Goal: Task Accomplishment & Management: Complete application form

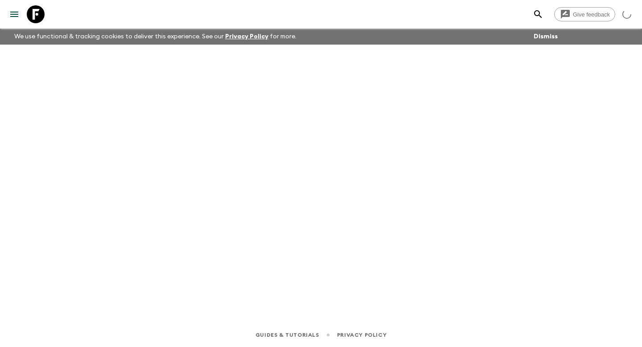
click at [540, 16] on icon "search adventures" at bounding box center [538, 14] width 8 height 8
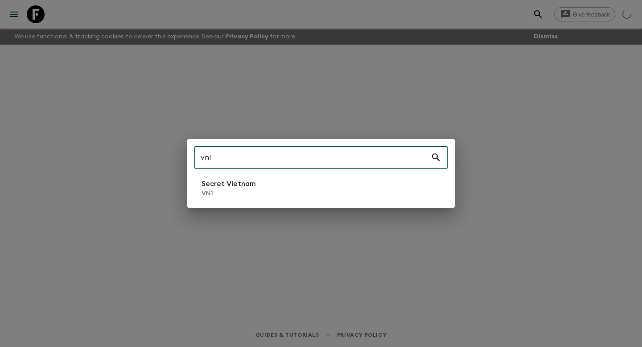
type input "vn1"
click at [211, 182] on p "Secret Vietnam" at bounding box center [229, 183] width 54 height 11
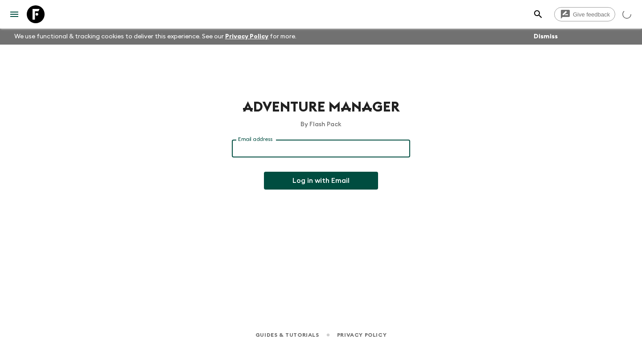
click at [258, 146] on input "Email address" at bounding box center [321, 149] width 178 height 18
click at [181, 189] on div "Adventure Manager By Flash Pack Email address Email address ​ Log in with Email" at bounding box center [321, 171] width 571 height 253
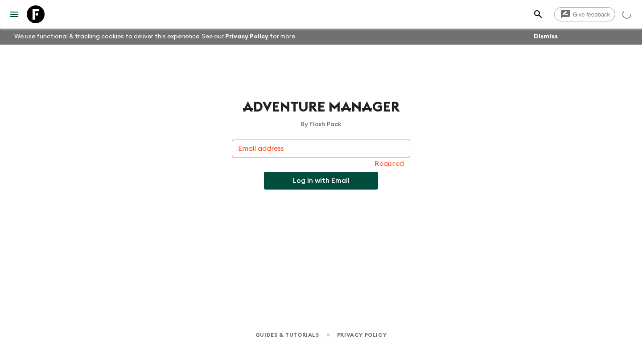
click at [282, 150] on input "Email address" at bounding box center [321, 149] width 178 height 18
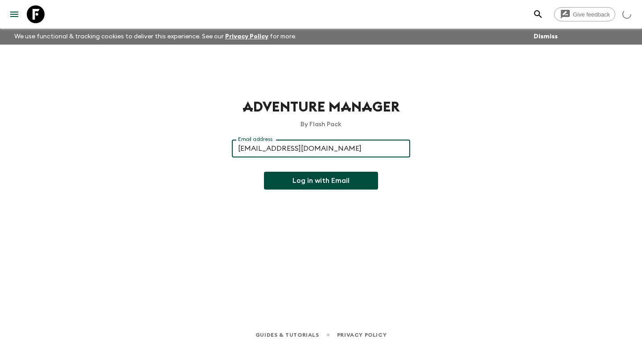
click at [295, 175] on button "Log in with Email" at bounding box center [321, 181] width 114 height 18
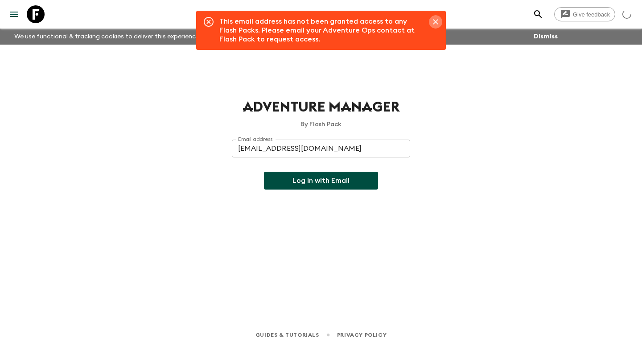
click at [441, 18] on button "Close" at bounding box center [435, 21] width 13 height 13
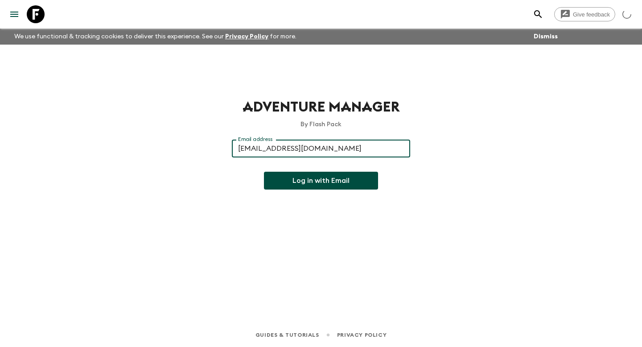
click at [282, 147] on input "[EMAIL_ADDRESS][DOMAIN_NAME]" at bounding box center [321, 149] width 178 height 18
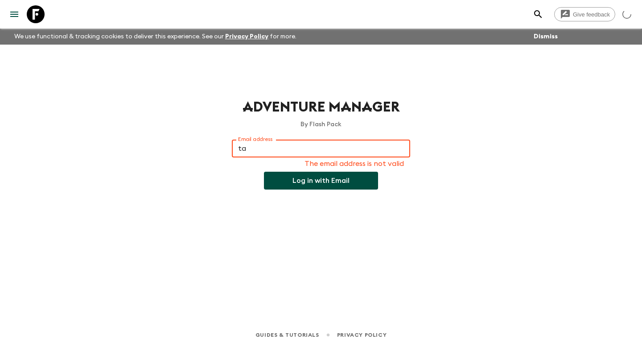
type input "t"
